Goal: Transaction & Acquisition: Purchase product/service

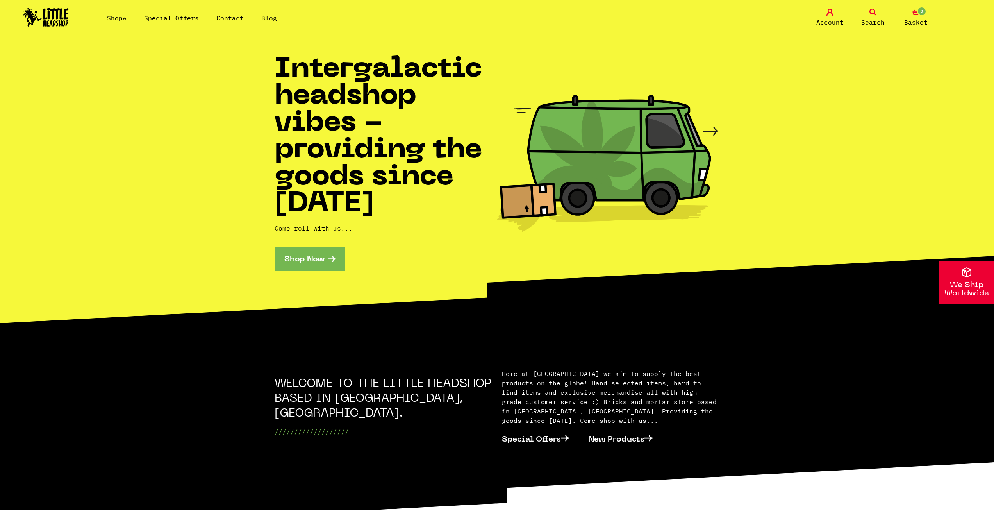
click at [877, 15] on link "Search" at bounding box center [872, 18] width 39 height 18
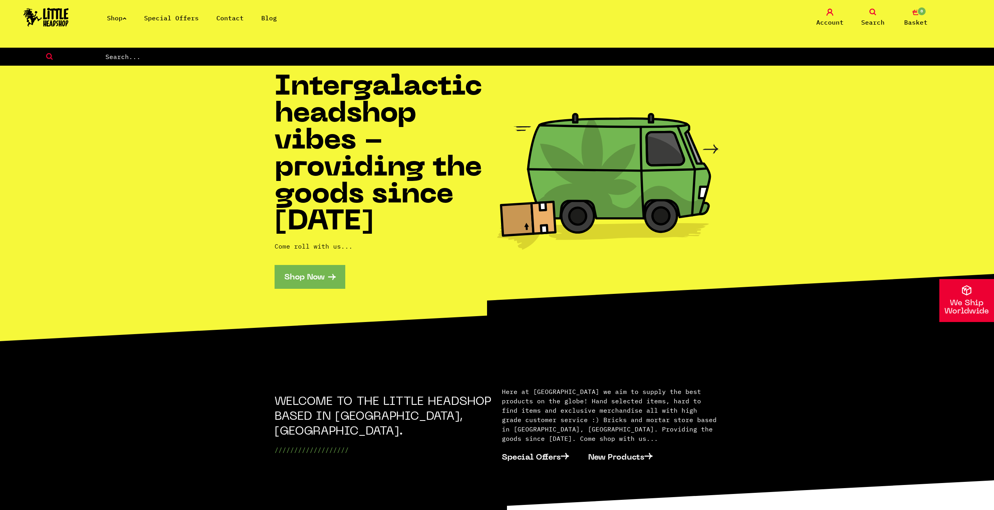
click at [806, 58] on input "text" at bounding box center [549, 57] width 889 height 10
click at [106, 22] on div "Shop Special Offers Contact Blog" at bounding box center [182, 17] width 226 height 9
click at [113, 17] on link "Shop" at bounding box center [117, 18] width 20 height 8
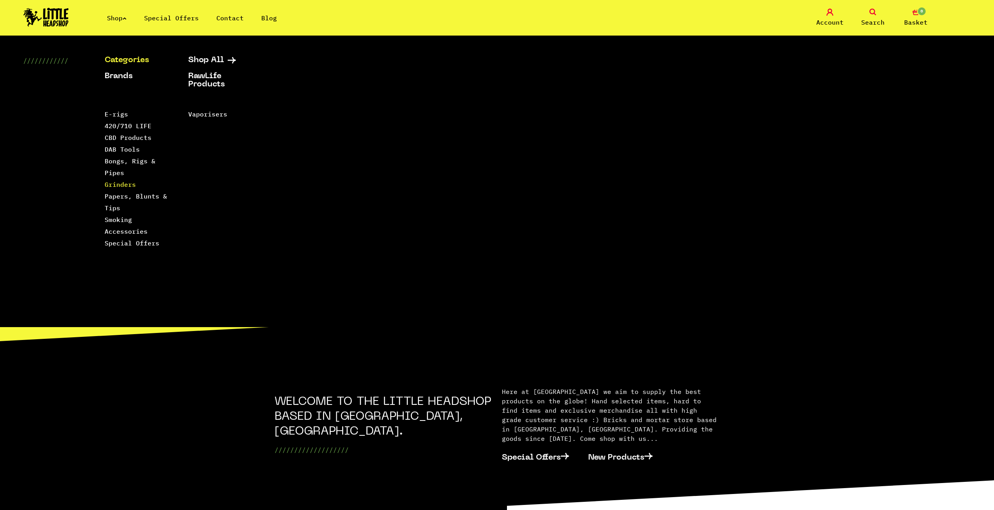
click at [117, 183] on link "Grinders" at bounding box center [120, 184] width 31 height 8
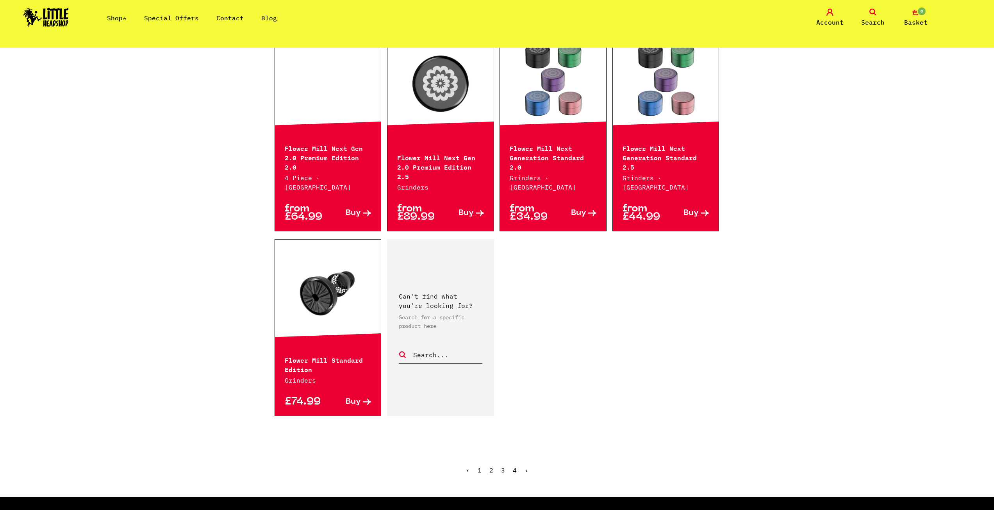
scroll to position [1093, 0]
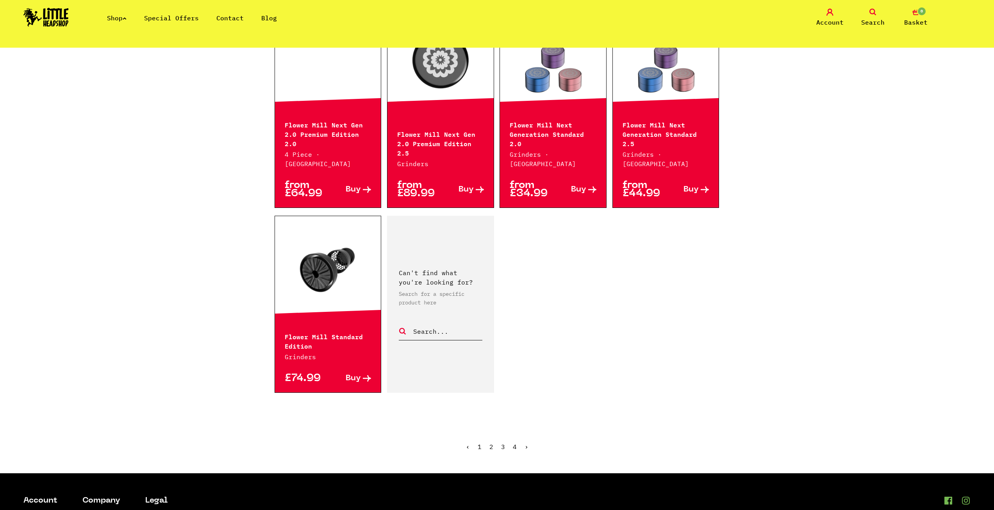
click at [526, 442] on link "›" at bounding box center [526, 446] width 4 height 8
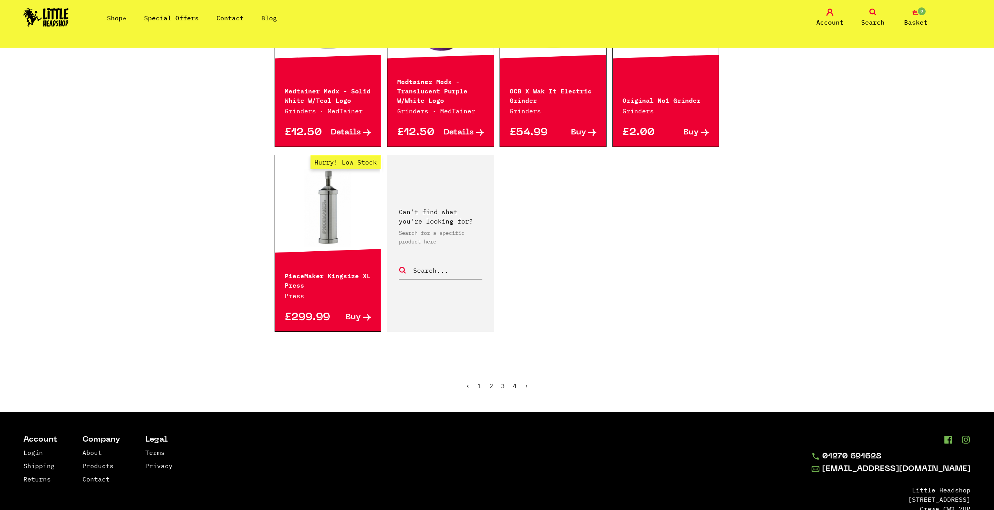
scroll to position [1132, 0]
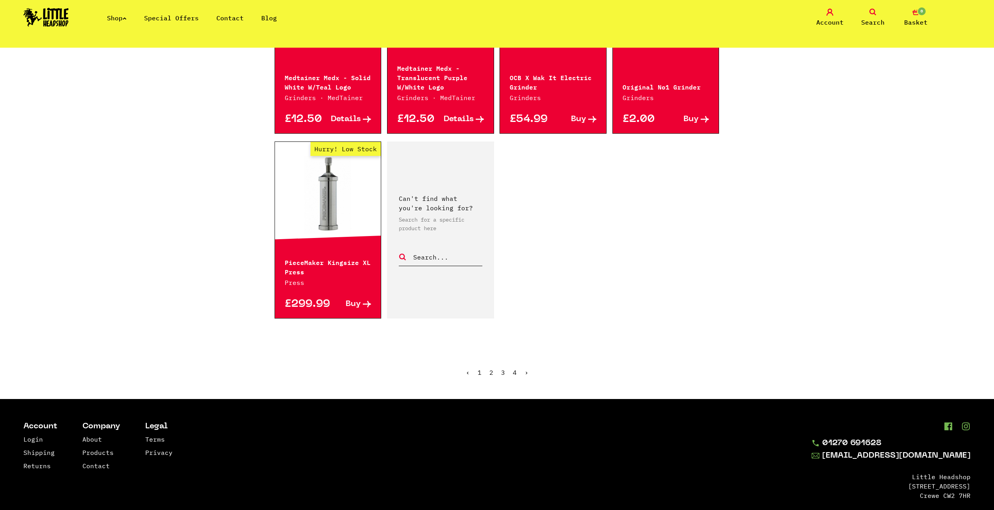
click at [502, 368] on link "3" at bounding box center [503, 372] width 4 height 8
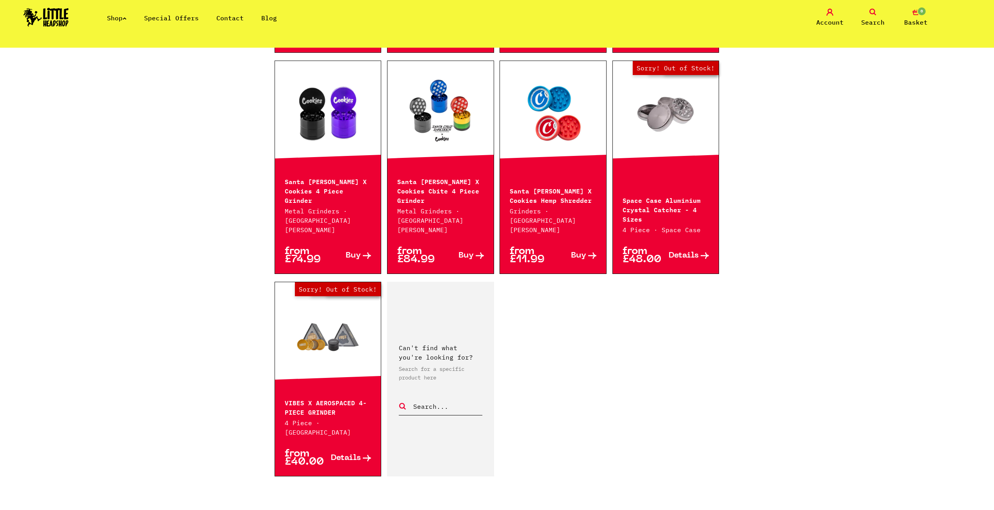
scroll to position [1093, 0]
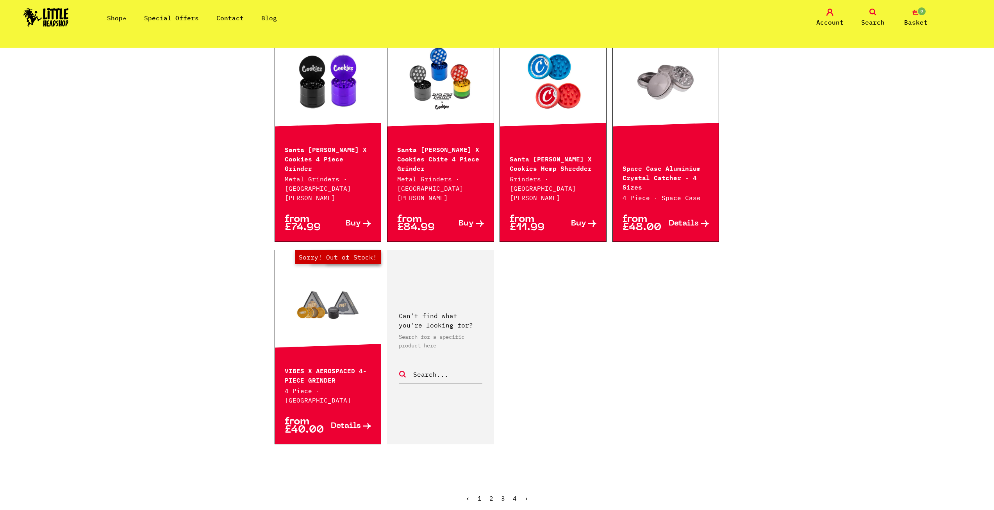
click at [337, 286] on link "Out of Stock Hurry! Low Stock Sorry! Out of Stock!" at bounding box center [328, 303] width 106 height 78
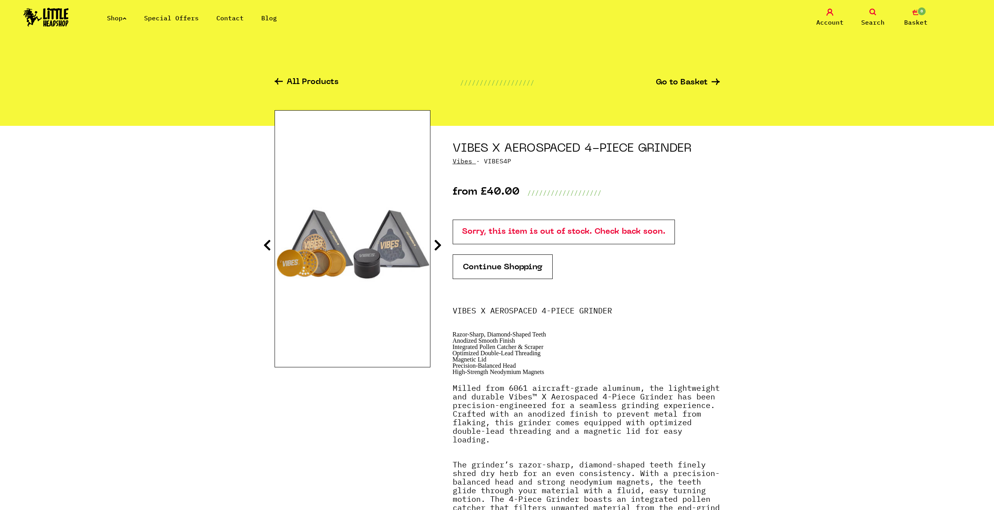
click at [434, 242] on icon at bounding box center [438, 245] width 8 height 12
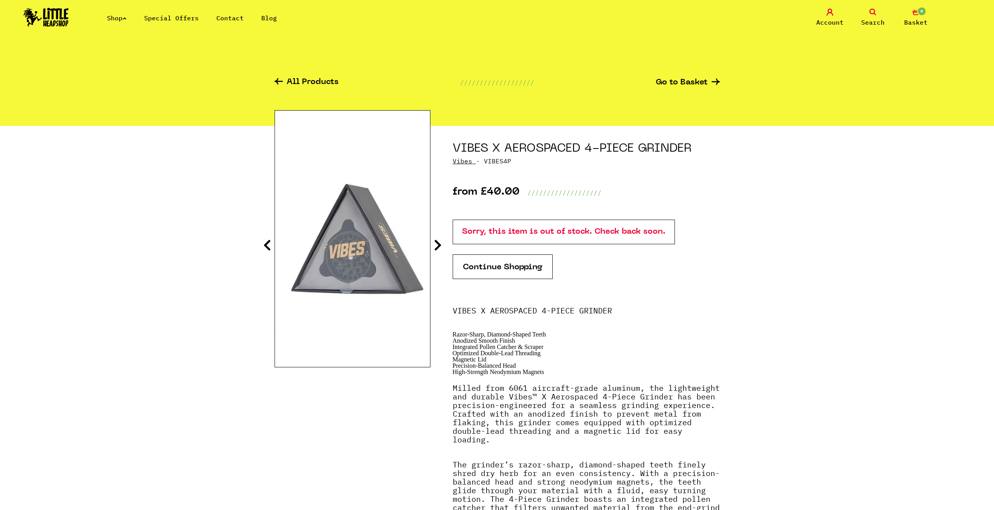
click at [434, 242] on icon at bounding box center [438, 245] width 8 height 12
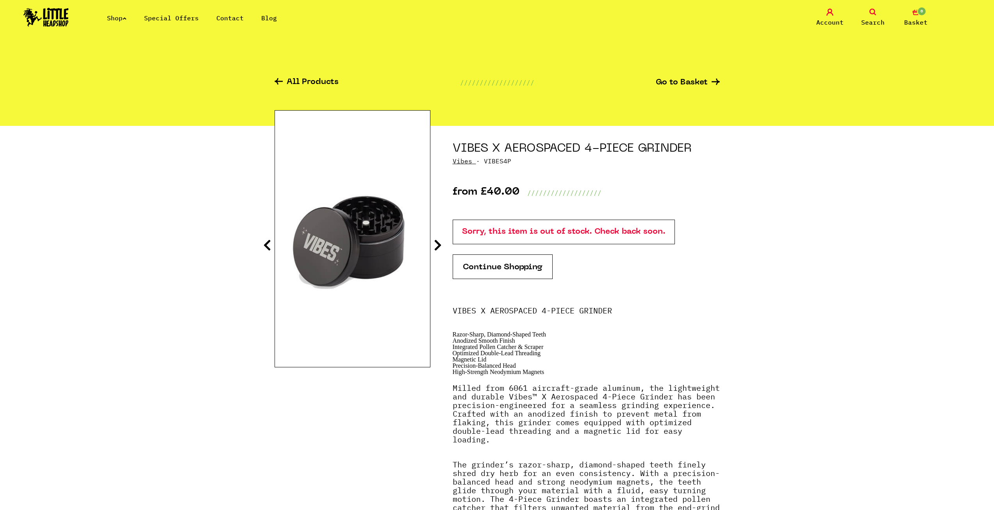
click at [434, 242] on icon at bounding box center [438, 245] width 8 height 12
